Goal: Transaction & Acquisition: Purchase product/service

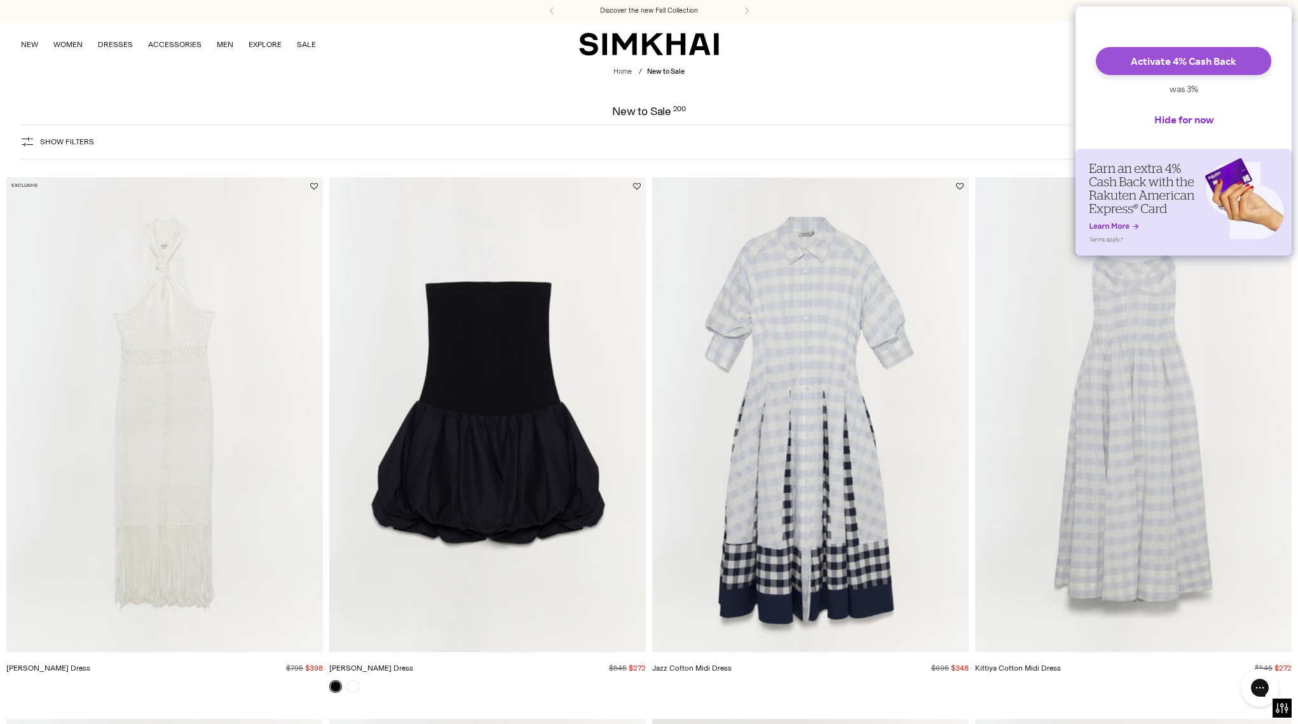
click at [1150, 75] on button "Activate 4% Cash Back" at bounding box center [1183, 61] width 175 height 28
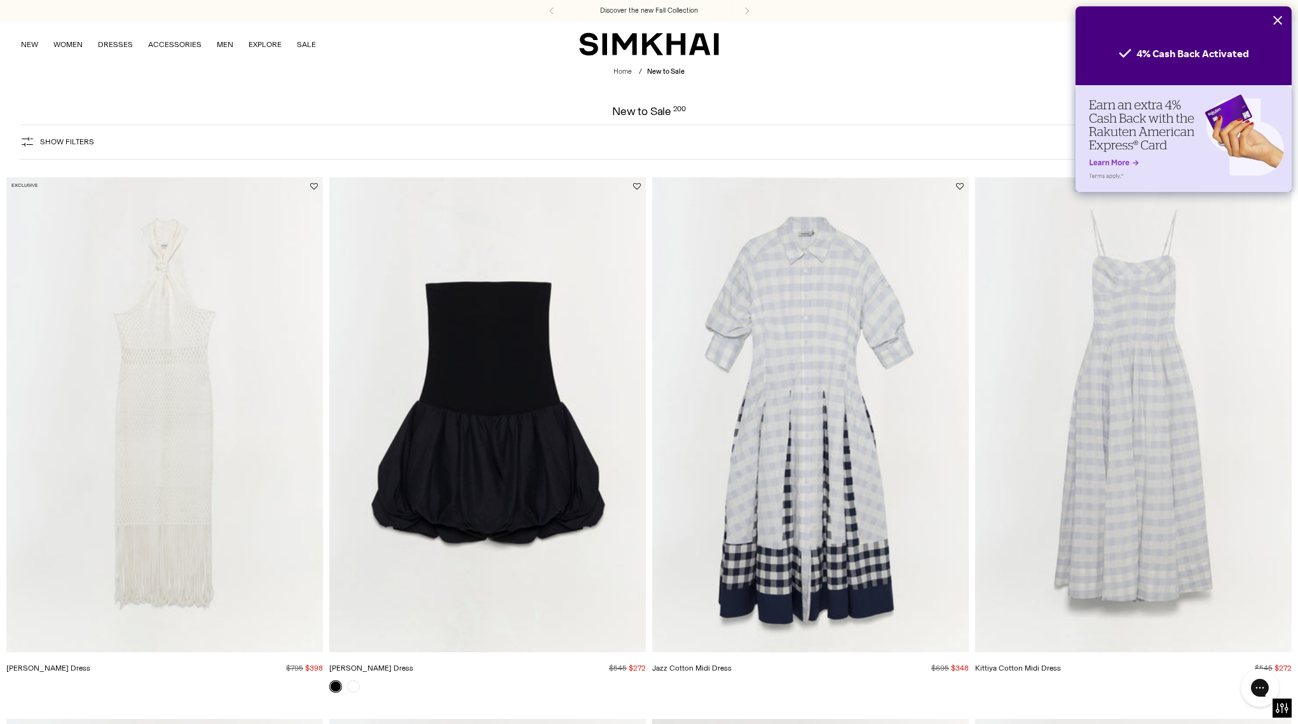
scroll to position [15, 0]
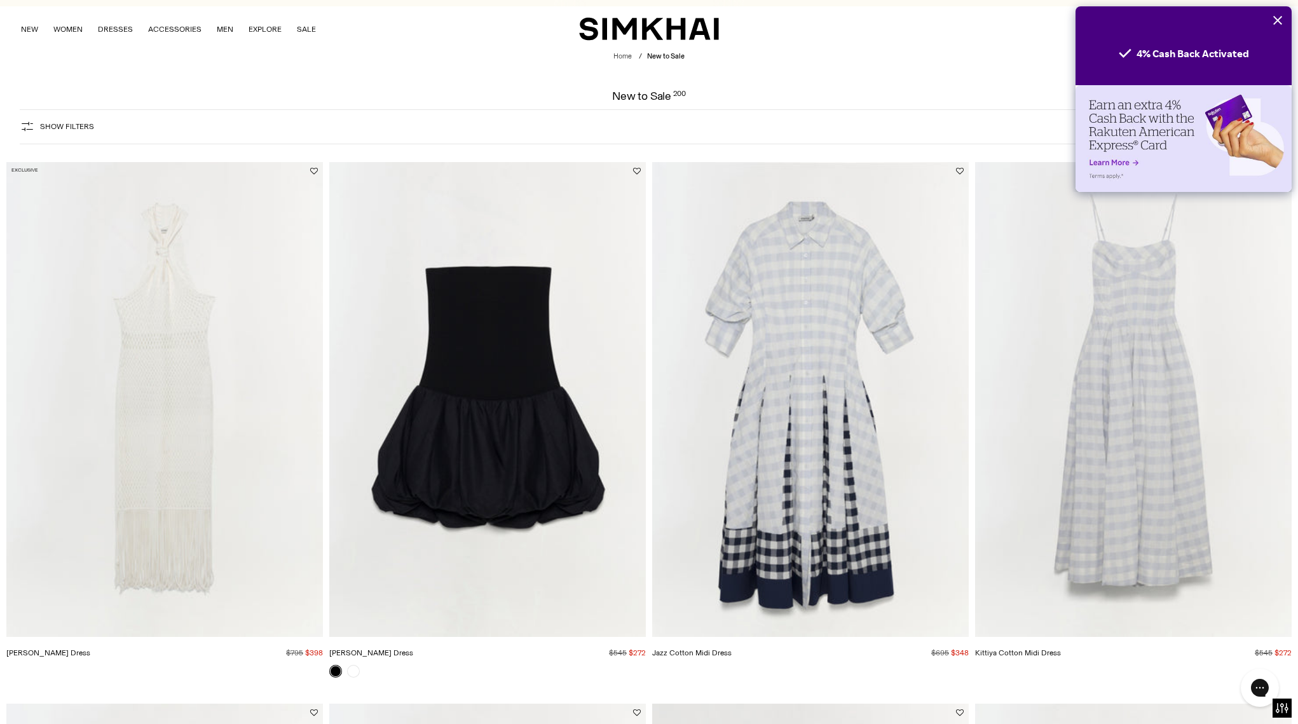
click at [1279, 24] on icon "Close" at bounding box center [1278, 20] width 10 height 10
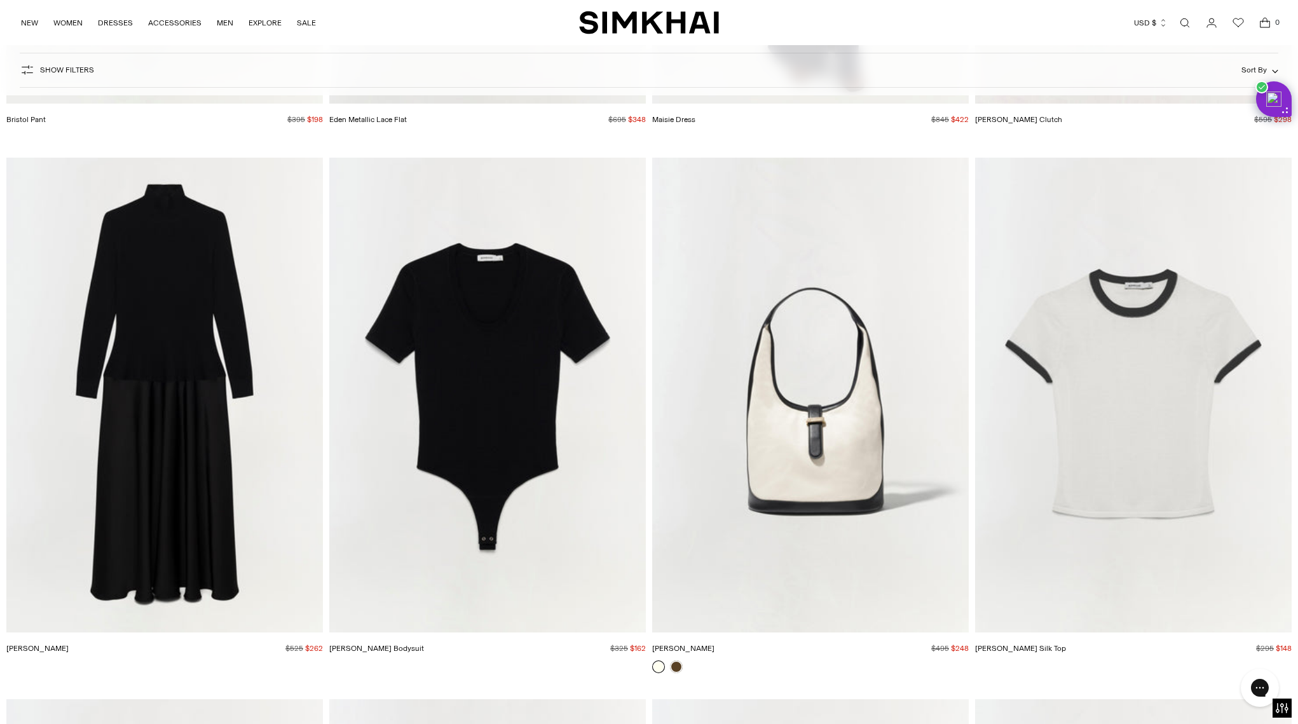
scroll to position [8108, 0]
click at [0, 0] on img "Khai Hobo" at bounding box center [0, 0] width 0 height 0
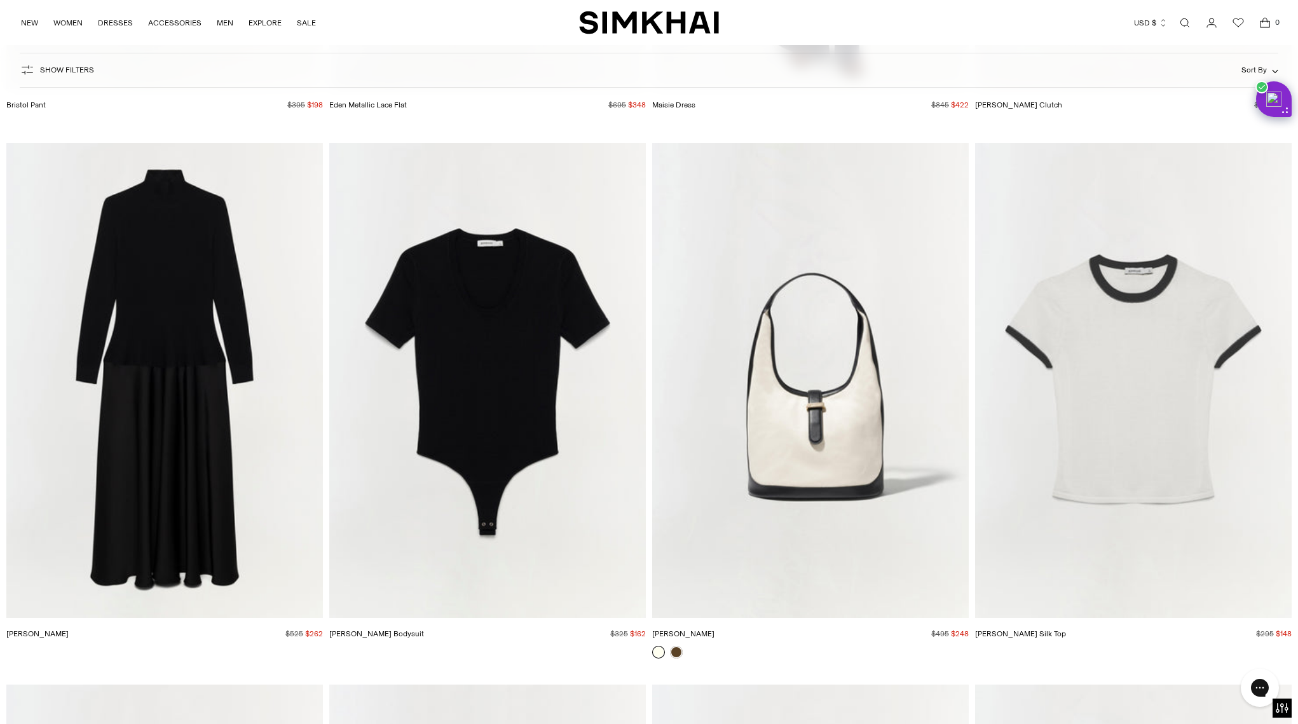
scroll to position [8164, 0]
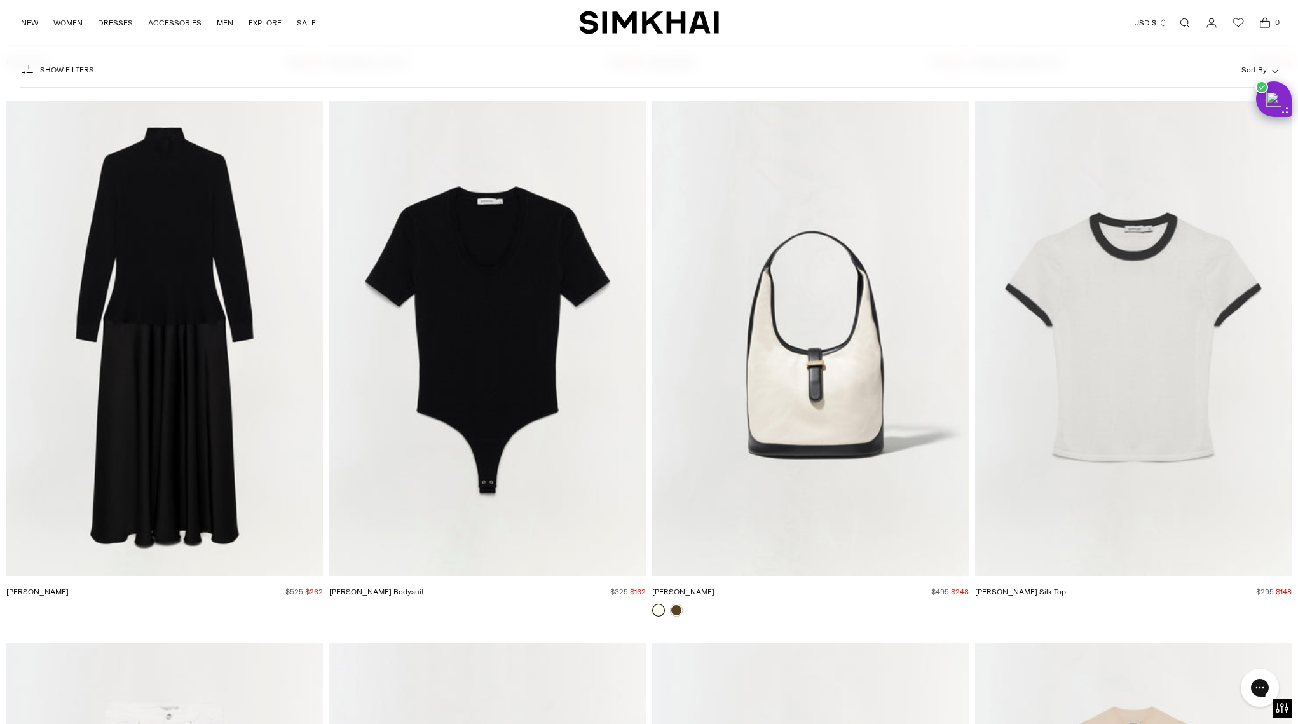
click at [0, 0] on img "Carmen Cotton Silk Top" at bounding box center [0, 0] width 0 height 0
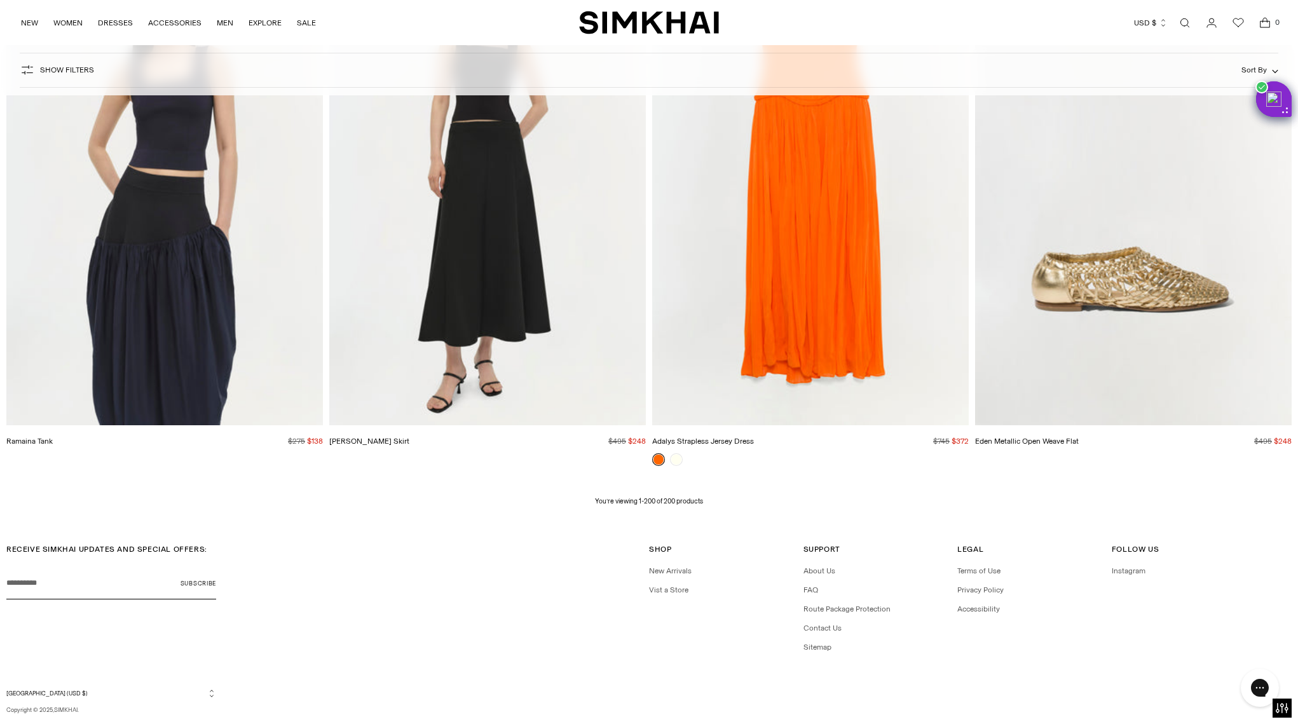
scroll to position [26646, 0]
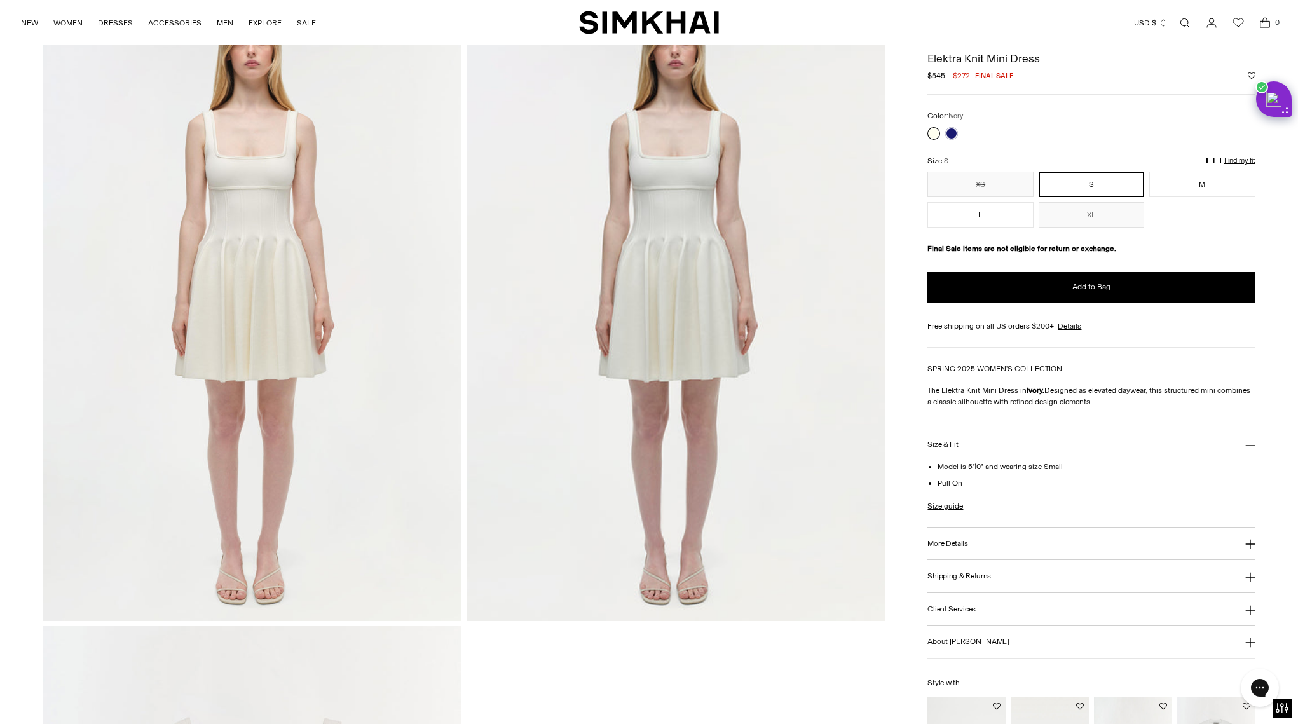
scroll to position [1272, 0]
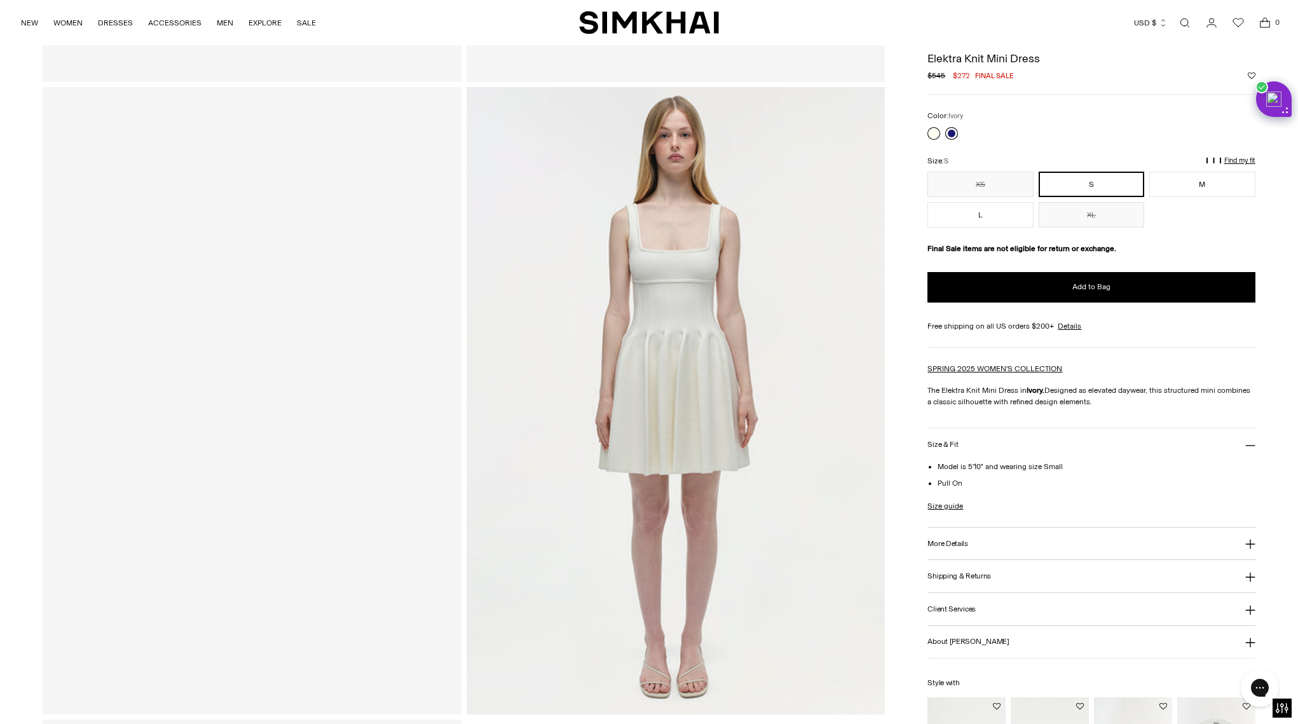
click at [954, 132] on link at bounding box center [951, 133] width 13 height 13
